Goal: Transaction & Acquisition: Purchase product/service

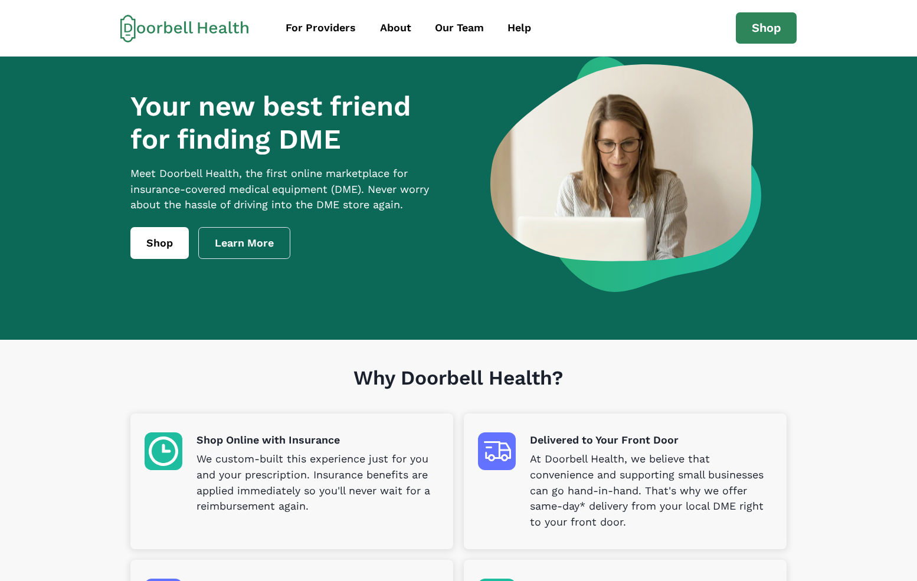
click at [217, 192] on p "Meet Doorbell Health, the first online marketplace for insurance-covered medica…" at bounding box center [290, 190] width 321 height 48
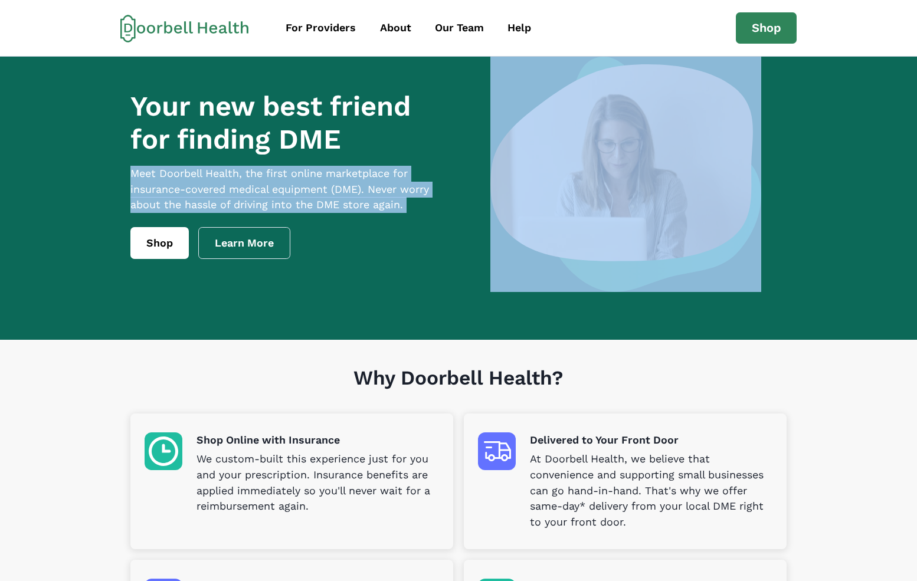
click at [217, 192] on p "Meet Doorbell Health, the first online marketplace for insurance-covered medica…" at bounding box center [290, 190] width 321 height 48
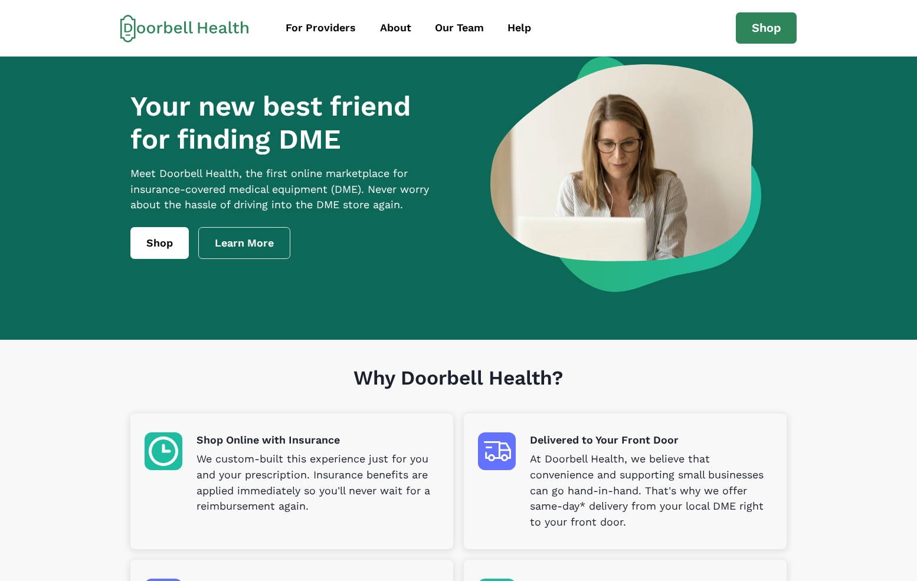
click at [224, 151] on h1 "Your new best friend for finding DME" at bounding box center [290, 123] width 321 height 67
click at [166, 251] on link "Shop" at bounding box center [159, 243] width 58 height 32
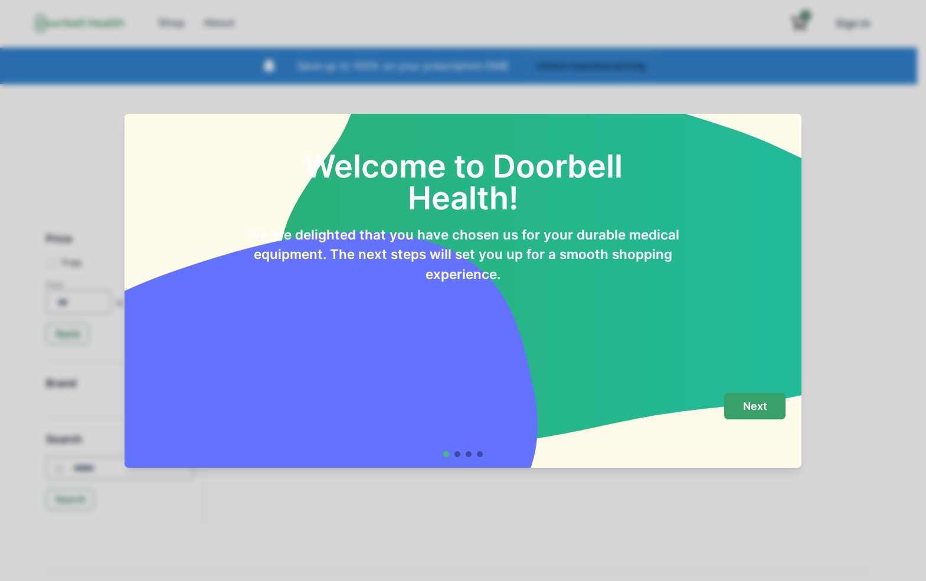
click at [768, 405] on button "Next" at bounding box center [754, 406] width 61 height 27
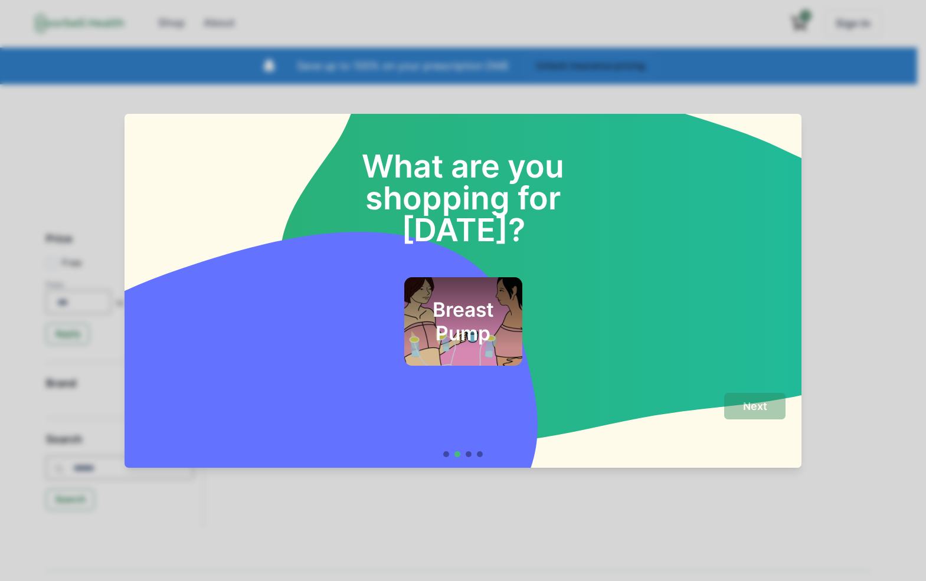
click at [453, 319] on div "Breast Pump" at bounding box center [463, 321] width 118 height 88
click at [767, 399] on button "Next" at bounding box center [754, 406] width 61 height 27
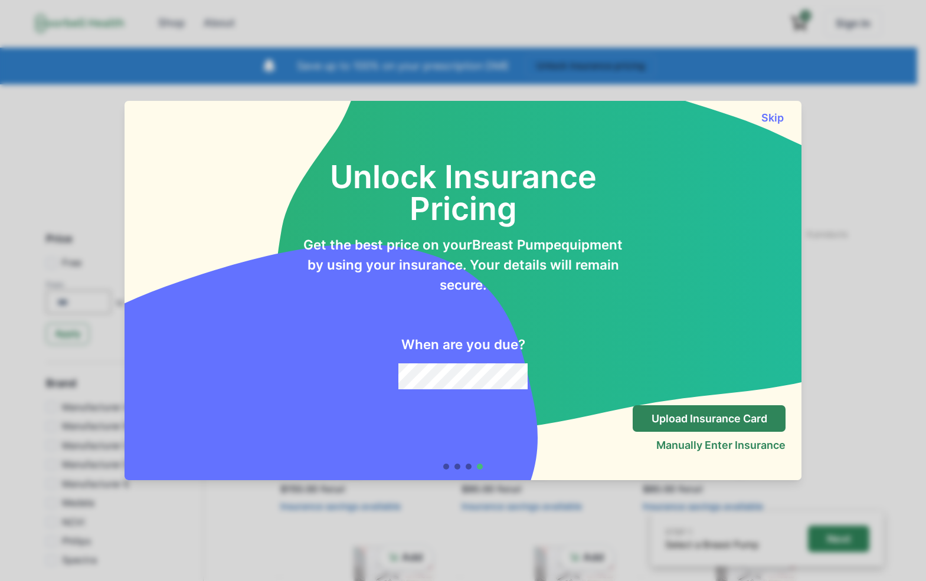
click at [756, 124] on div "Unlock Insurance Pricing Get the best price on your Breast Pump equipment by us…" at bounding box center [462, 259] width 677 height 271
click at [775, 122] on button "Skip" at bounding box center [772, 117] width 27 height 12
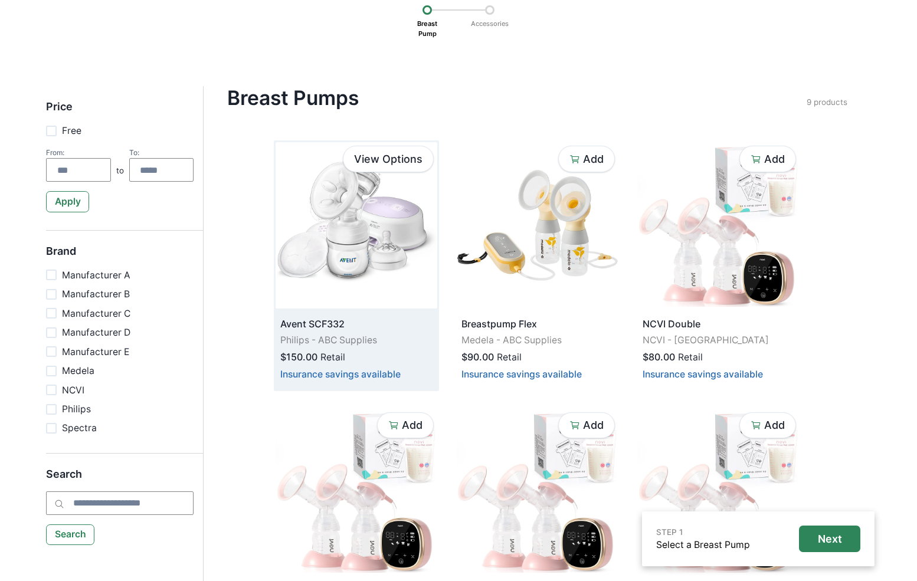
scroll to position [142, 0]
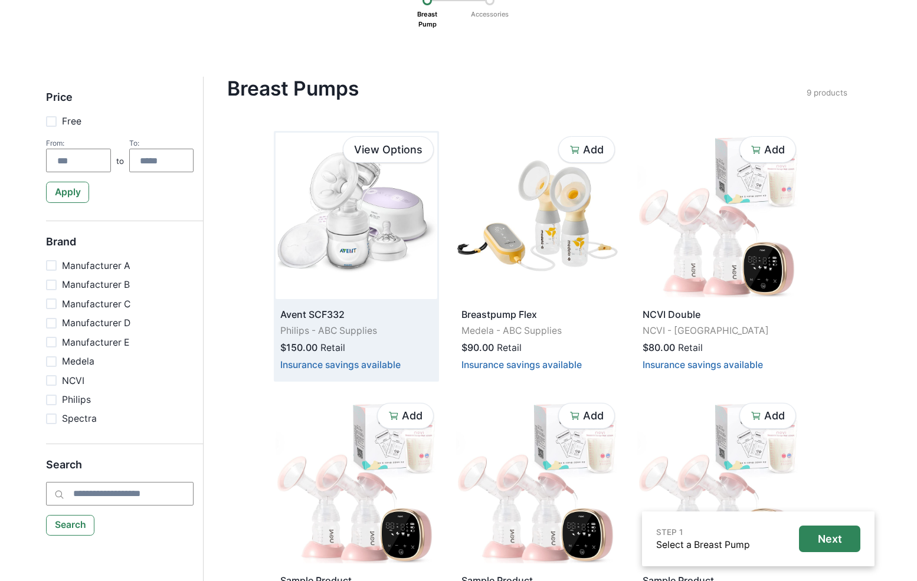
click at [398, 262] on img at bounding box center [356, 216] width 162 height 166
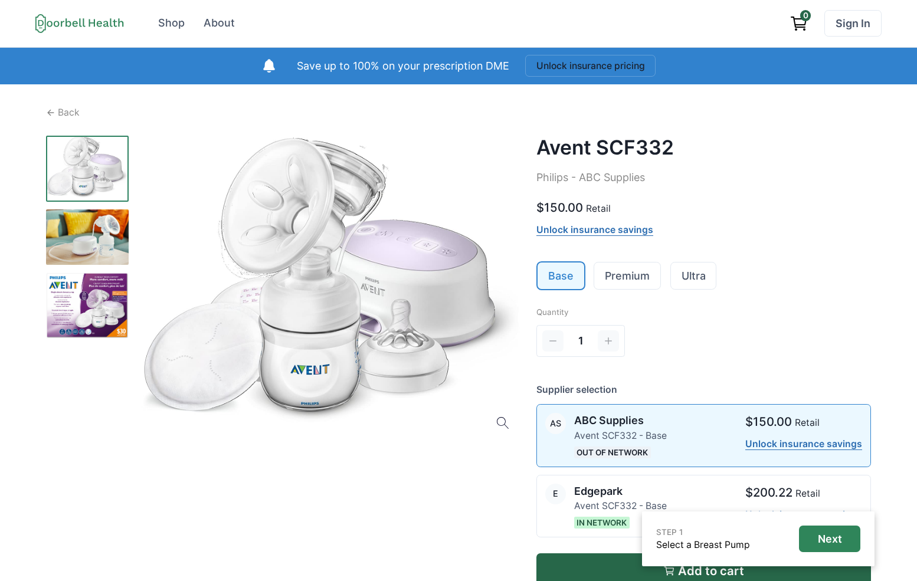
click at [859, 211] on div "$150.00 Retail" at bounding box center [703, 208] width 334 height 18
